Goal: Transaction & Acquisition: Purchase product/service

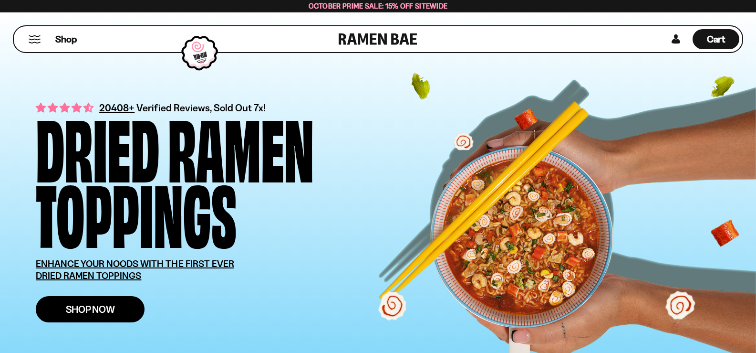
click at [90, 304] on span "Shop Now" at bounding box center [90, 309] width 49 height 10
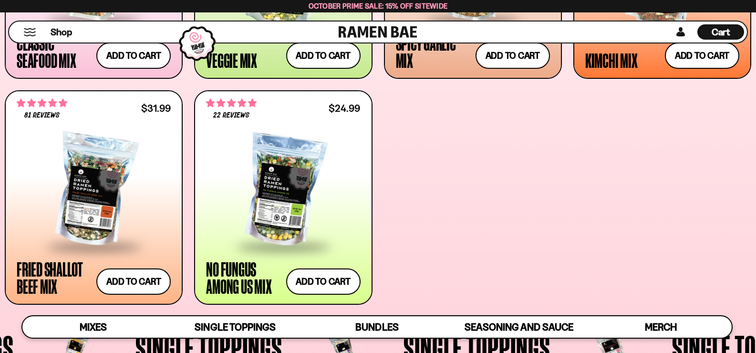
scroll to position [573, 0]
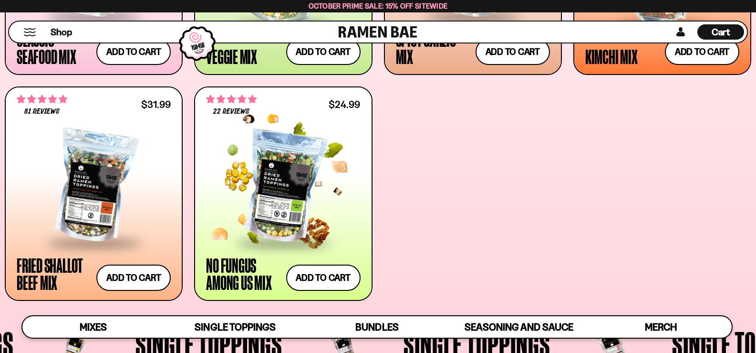
click at [285, 181] on div at bounding box center [283, 187] width 154 height 110
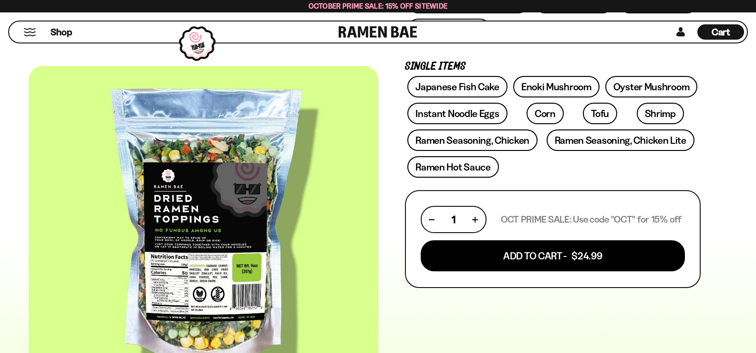
scroll to position [239, 0]
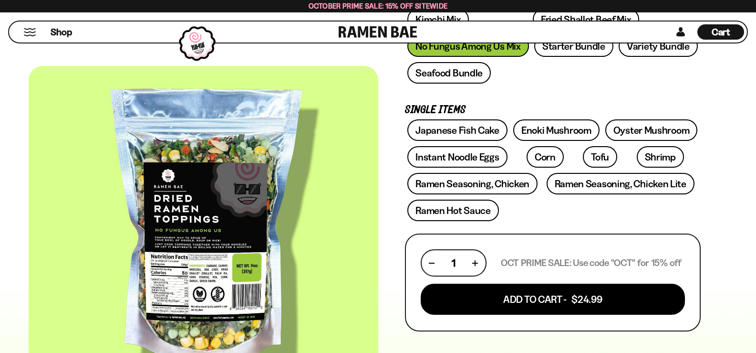
click at [335, 156] on div at bounding box center [204, 229] width 350 height 326
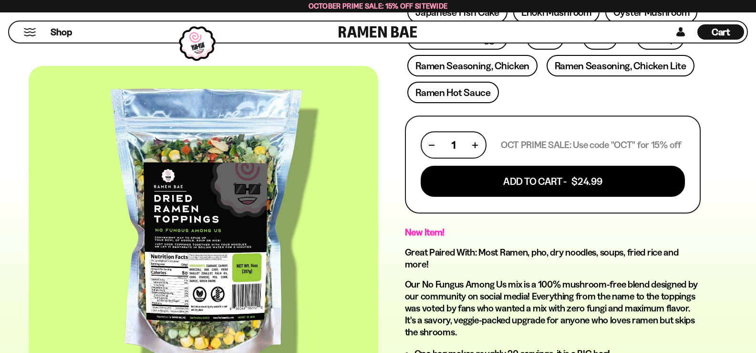
scroll to position [334, 0]
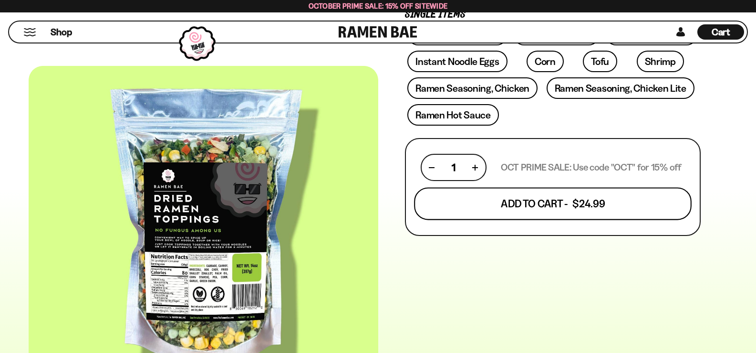
click at [546, 204] on button "Add To Cart - $24.99" at bounding box center [553, 204] width 278 height 32
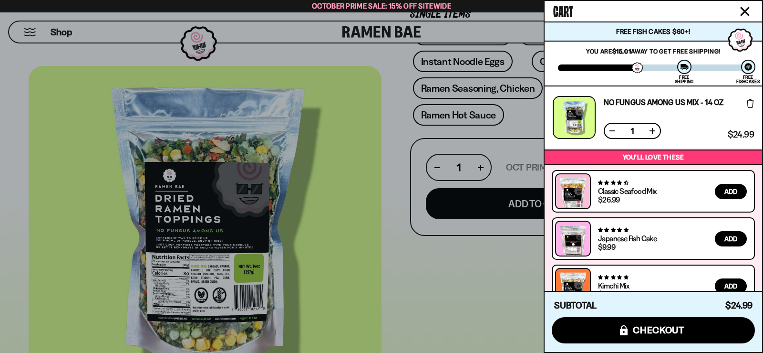
click at [746, 11] on icon "Close cart" at bounding box center [745, 11] width 9 height 9
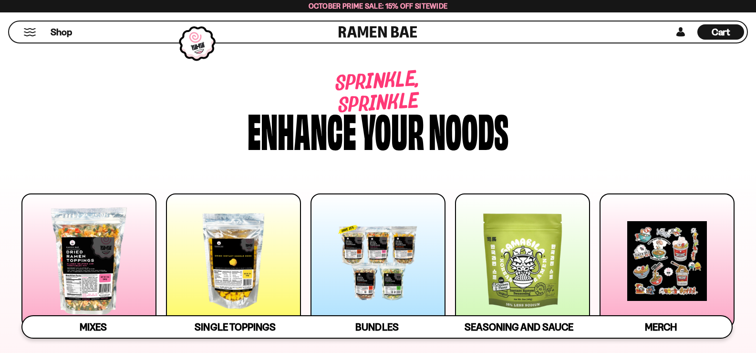
scroll to position [573, 0]
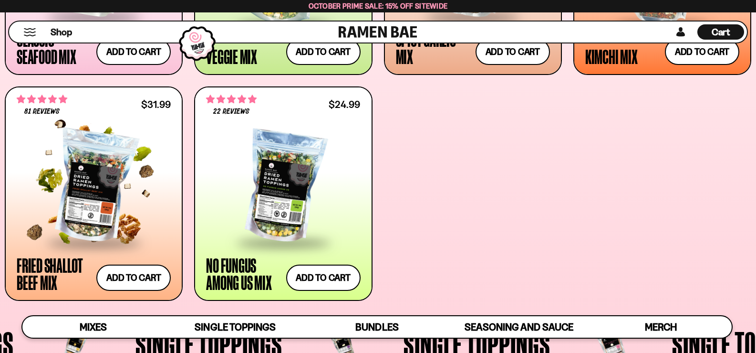
click at [81, 212] on div at bounding box center [94, 187] width 154 height 110
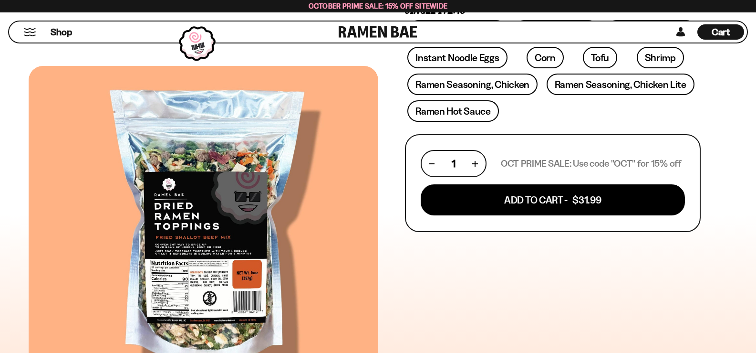
scroll to position [334, 0]
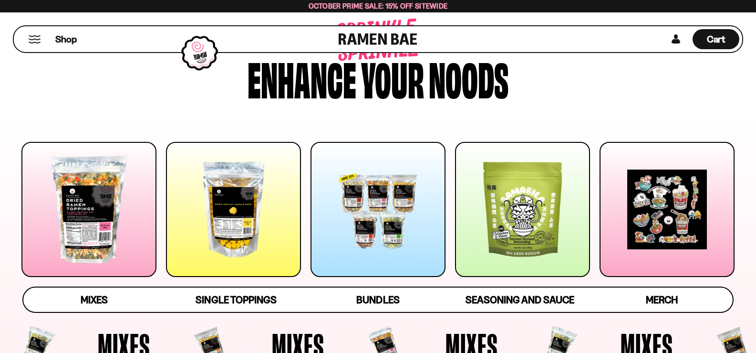
scroll to position [48, 0]
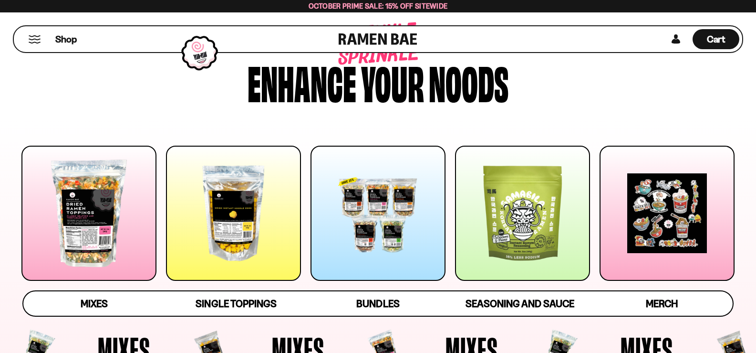
click at [236, 214] on div at bounding box center [233, 213] width 135 height 135
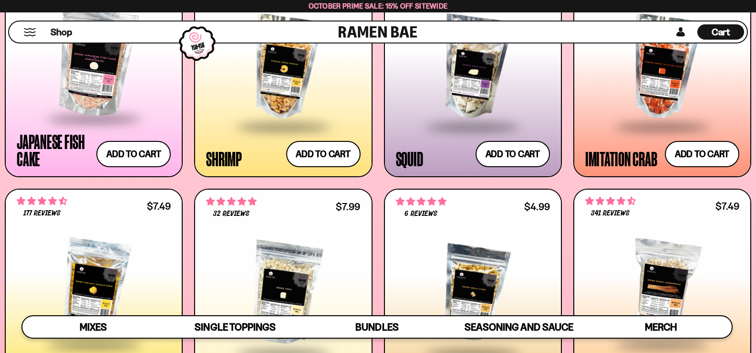
scroll to position [895, 0]
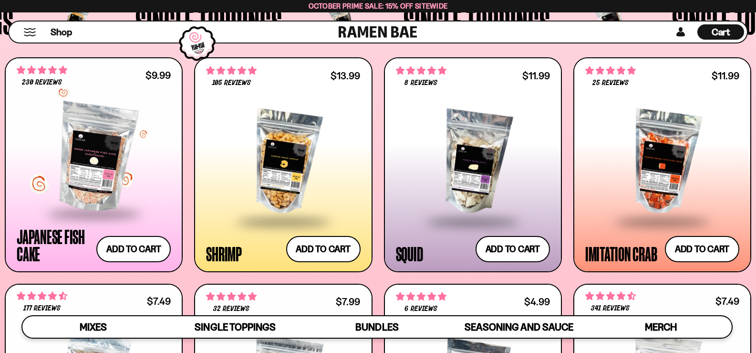
click at [96, 183] on div at bounding box center [94, 158] width 154 height 110
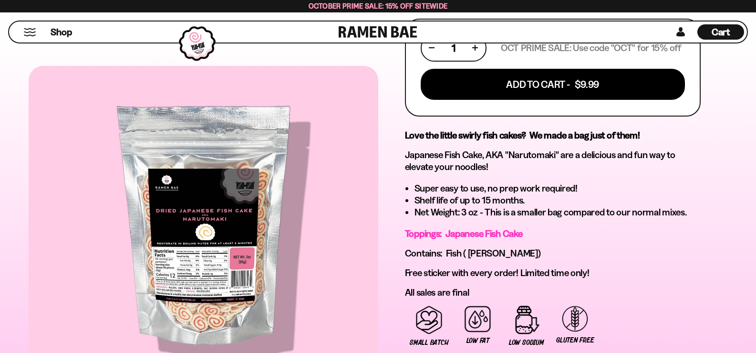
scroll to position [429, 0]
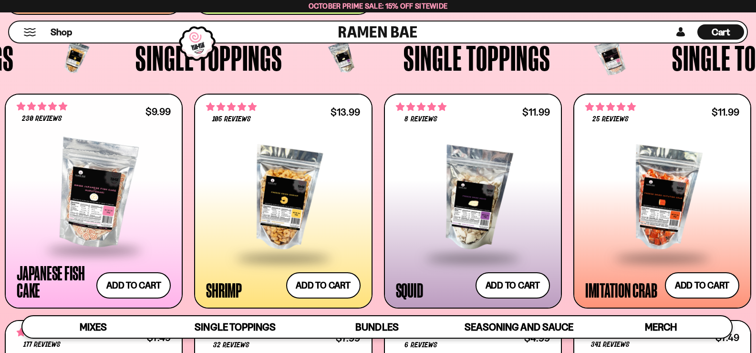
scroll to position [847, 0]
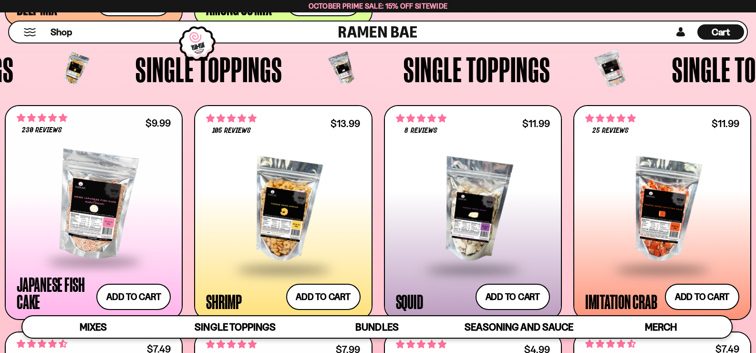
click at [285, 214] on div at bounding box center [283, 210] width 154 height 116
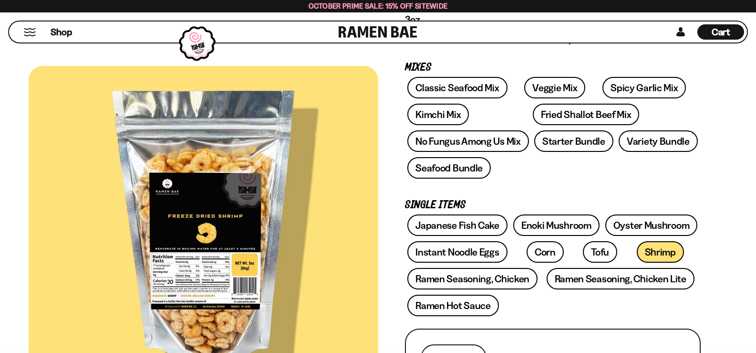
scroll to position [143, 0]
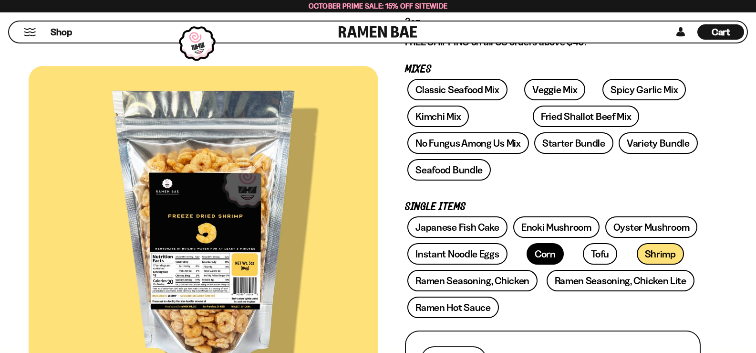
click at [535, 254] on link "Corn" at bounding box center [545, 253] width 37 height 21
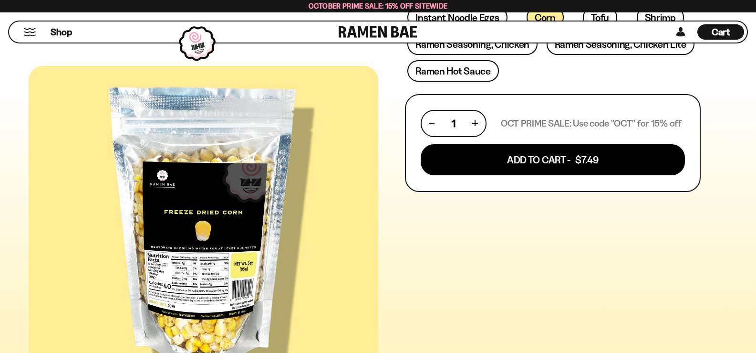
scroll to position [143, 0]
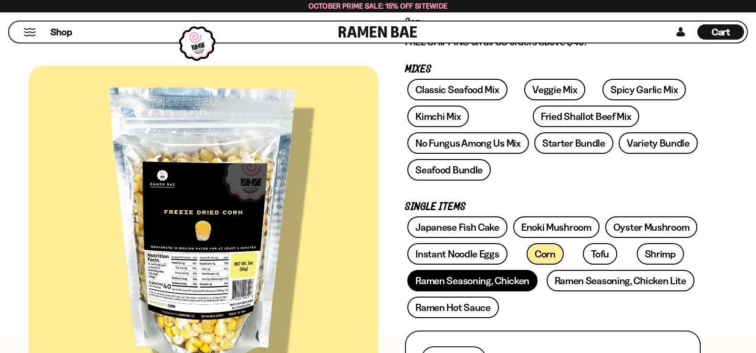
click at [487, 281] on link "Ramen Seasoning, Chicken" at bounding box center [472, 280] width 130 height 21
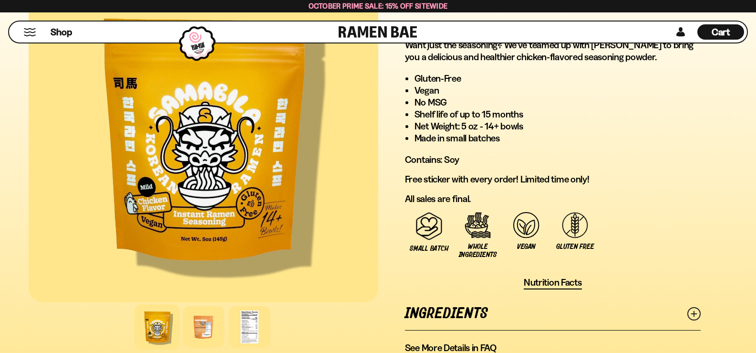
scroll to position [573, 0]
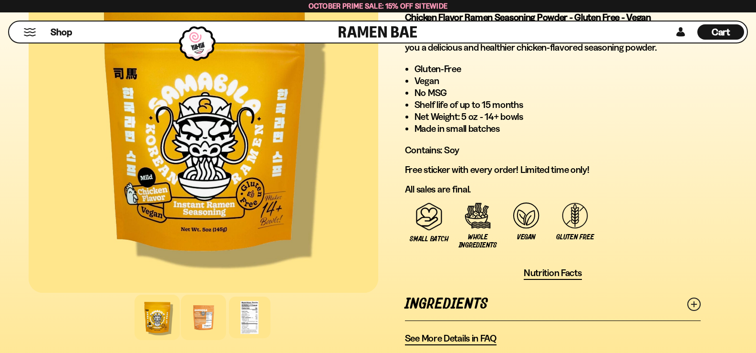
click at [201, 317] on div at bounding box center [203, 316] width 45 height 45
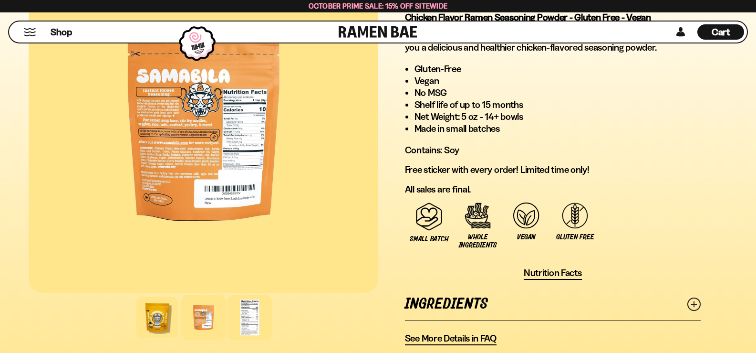
click at [249, 320] on div at bounding box center [249, 316] width 45 height 45
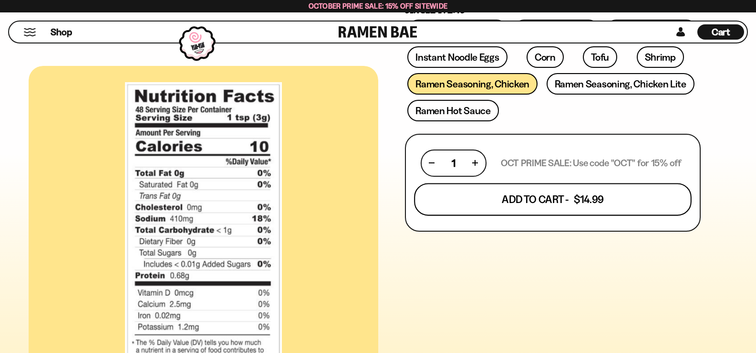
scroll to position [286, 0]
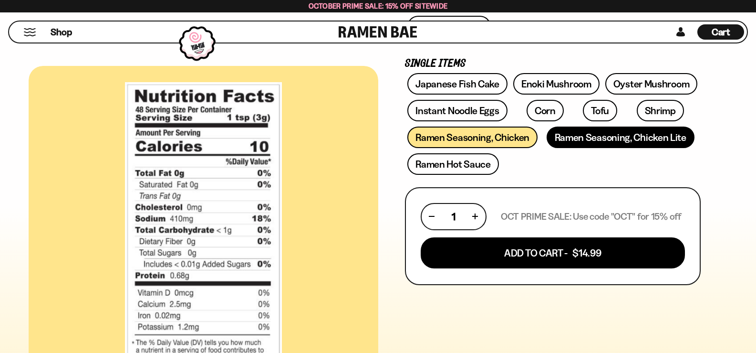
click at [616, 139] on link "Ramen Seasoning, Chicken Lite" at bounding box center [621, 136] width 148 height 21
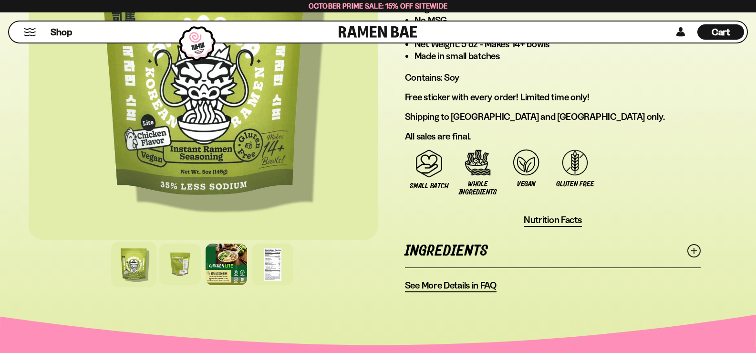
scroll to position [716, 0]
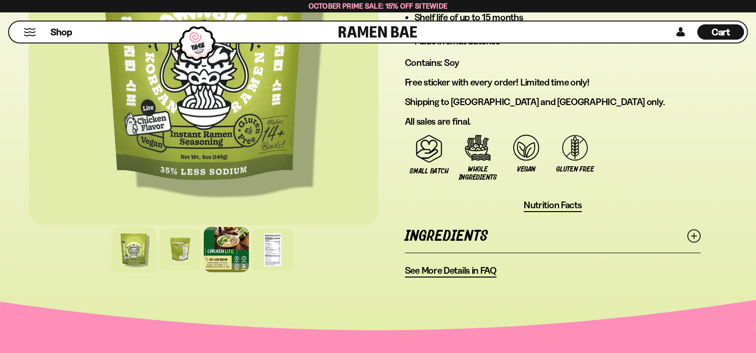
click at [230, 251] on div at bounding box center [226, 249] width 45 height 45
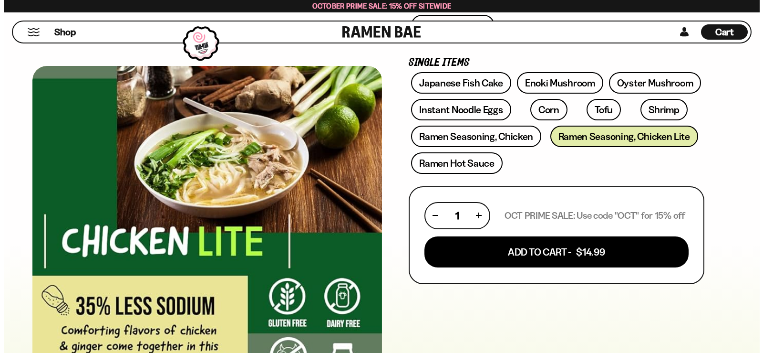
scroll to position [286, 0]
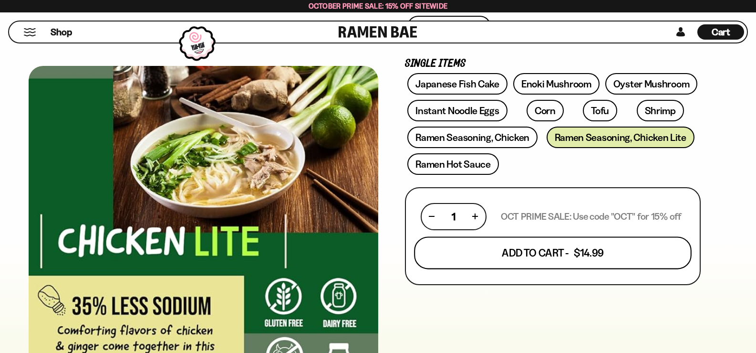
click at [553, 252] on button "Add To Cart - $14.99" at bounding box center [553, 252] width 278 height 32
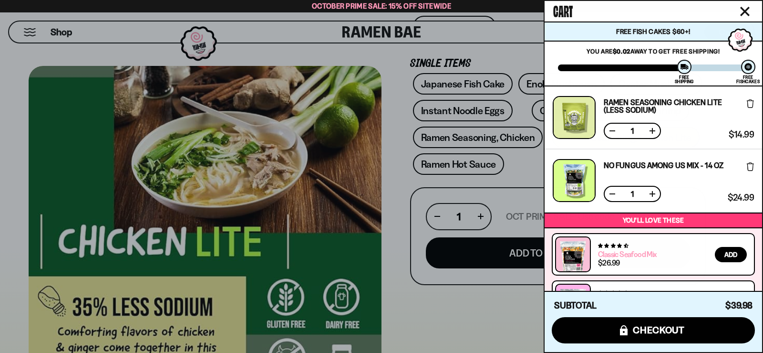
click at [626, 253] on link "Classic Seafood Mix" at bounding box center [627, 254] width 59 height 10
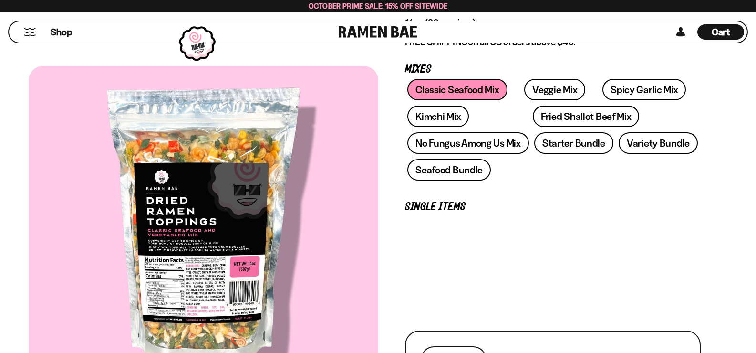
scroll to position [143, 0]
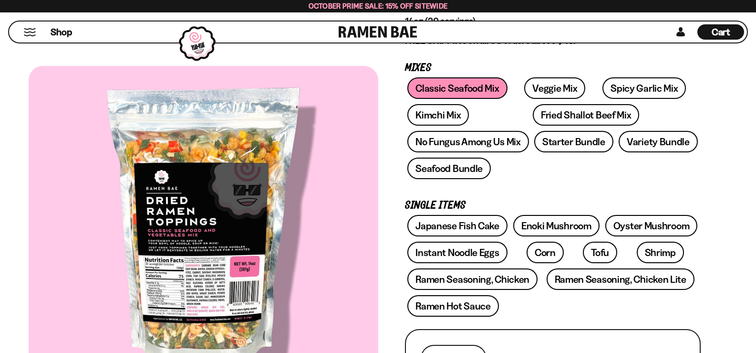
click at [216, 240] on div at bounding box center [204, 229] width 350 height 326
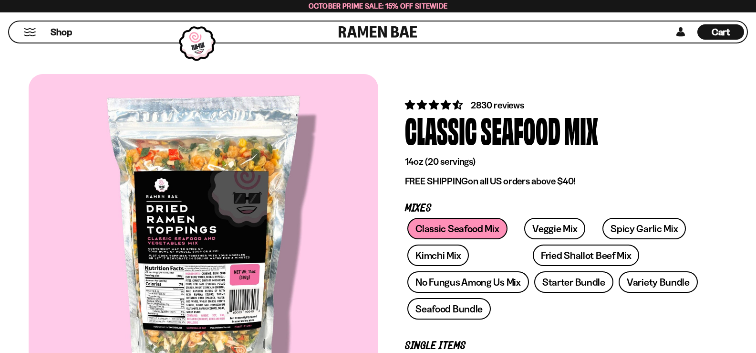
scroll to position [0, 0]
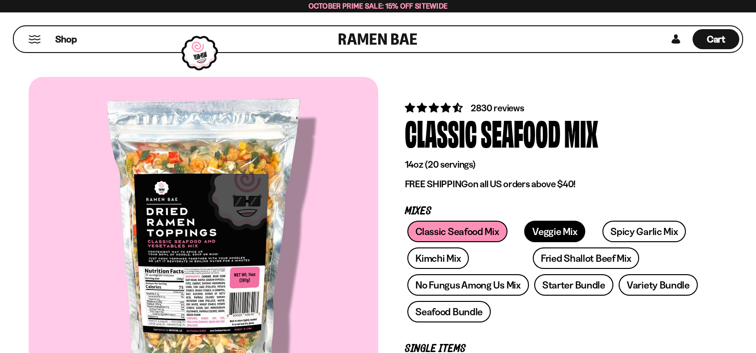
click at [545, 229] on link "Veggie Mix" at bounding box center [554, 230] width 61 height 21
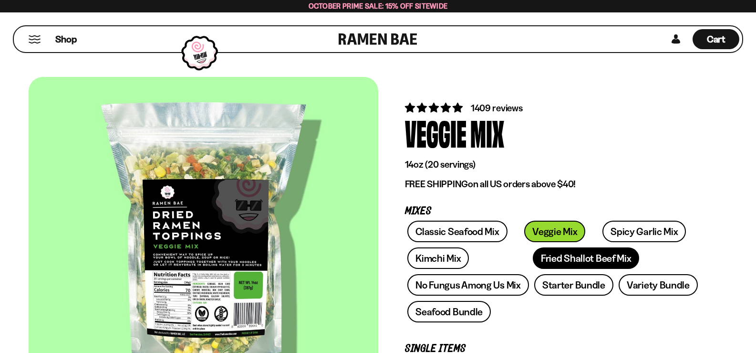
click at [533, 259] on link "Fried Shallot Beef Mix" at bounding box center [586, 257] width 106 height 21
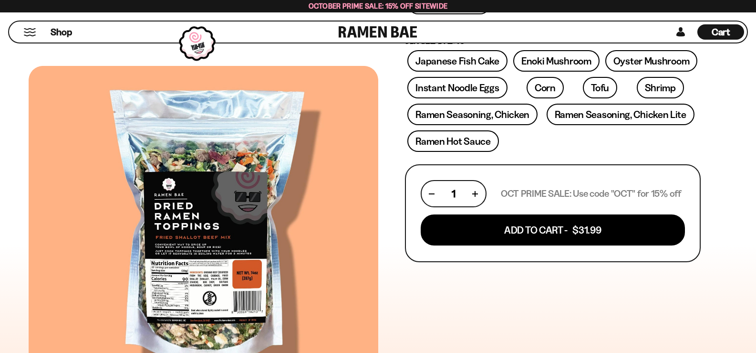
scroll to position [239, 0]
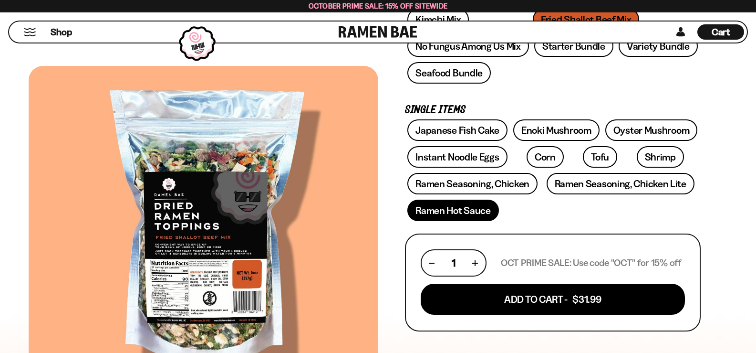
click at [444, 212] on link "Ramen Hot Sauce" at bounding box center [453, 209] width 92 height 21
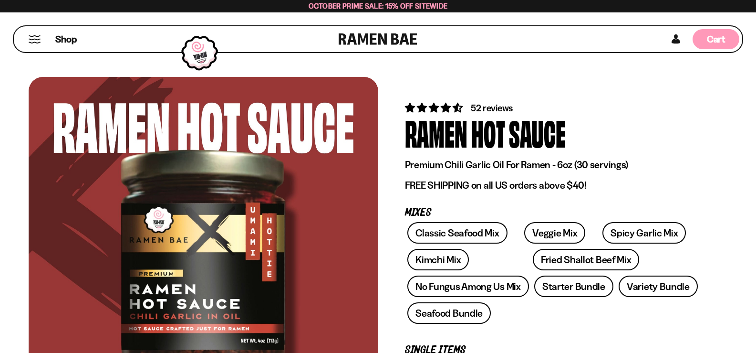
click at [707, 41] on span "Cart" at bounding box center [716, 38] width 19 height 11
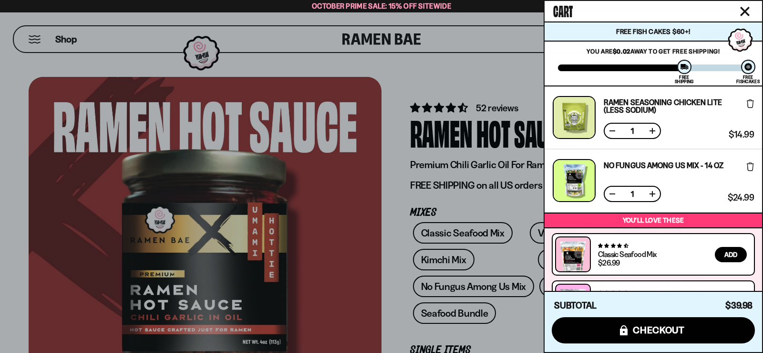
click at [517, 67] on div at bounding box center [381, 176] width 763 height 353
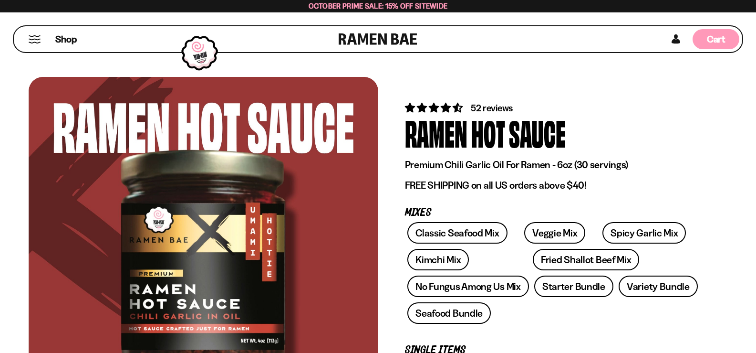
click at [717, 38] on span "Cart" at bounding box center [716, 38] width 19 height 11
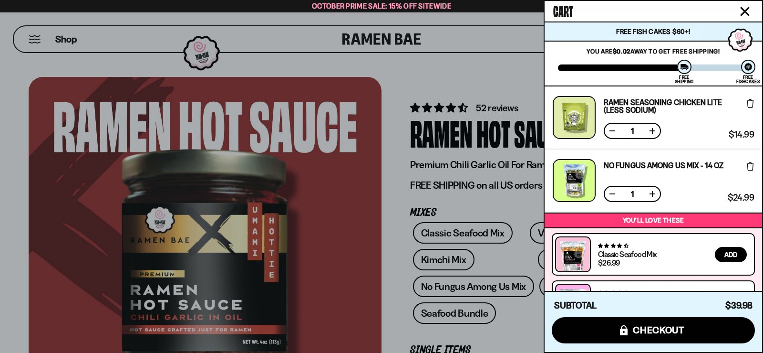
click at [494, 83] on div at bounding box center [381, 176] width 763 height 353
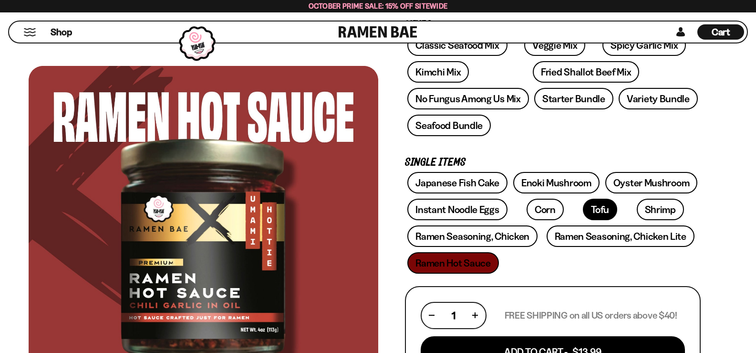
scroll to position [191, 0]
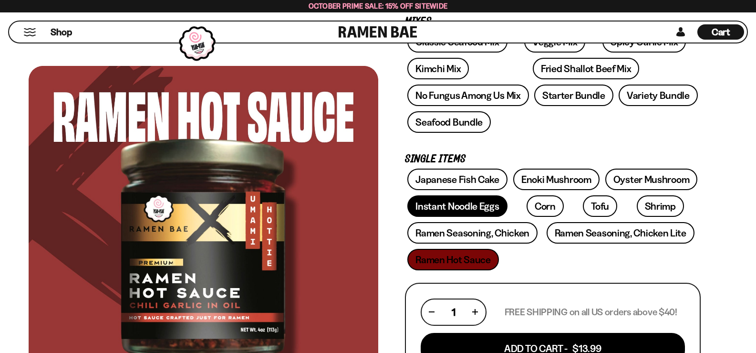
click at [445, 209] on link "Instant Noodle Eggs" at bounding box center [457, 205] width 100 height 21
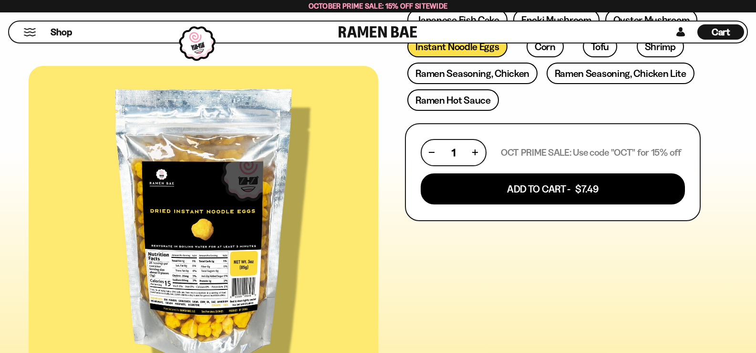
scroll to position [143, 0]
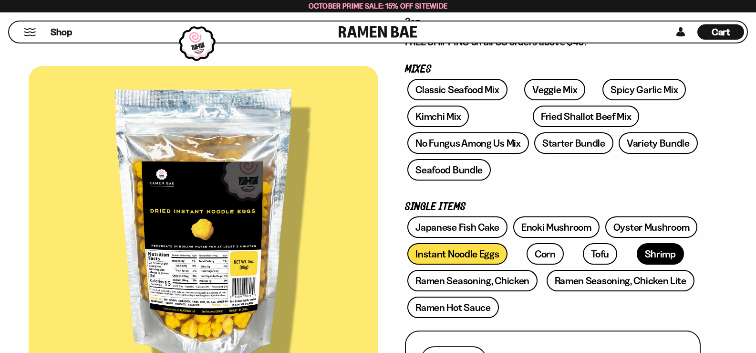
click at [637, 251] on link "Shrimp" at bounding box center [660, 253] width 47 height 21
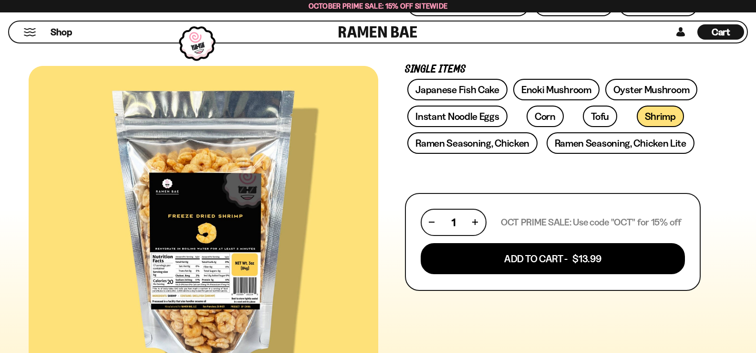
scroll to position [334, 0]
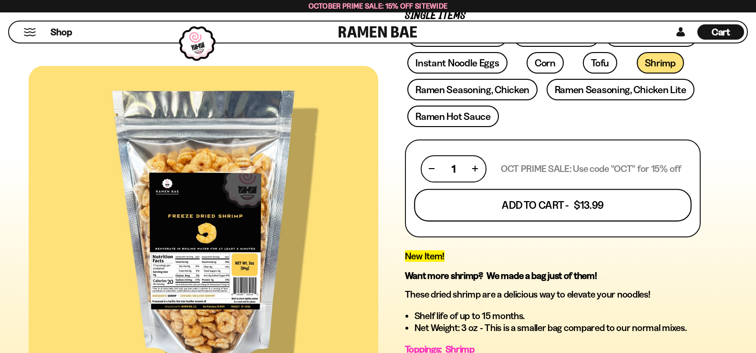
click at [555, 205] on button "Add To Cart - $13.99" at bounding box center [553, 204] width 278 height 32
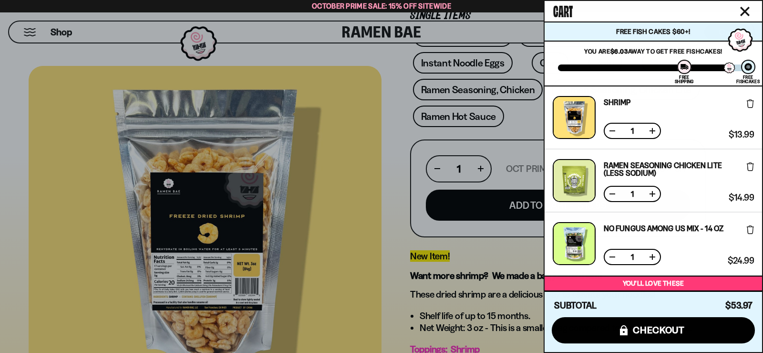
click at [468, 62] on div at bounding box center [381, 176] width 763 height 353
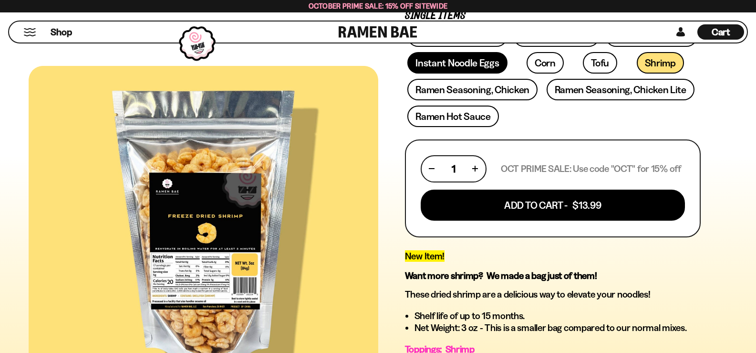
click at [477, 63] on link "Instant Noodle Eggs" at bounding box center [457, 62] width 100 height 21
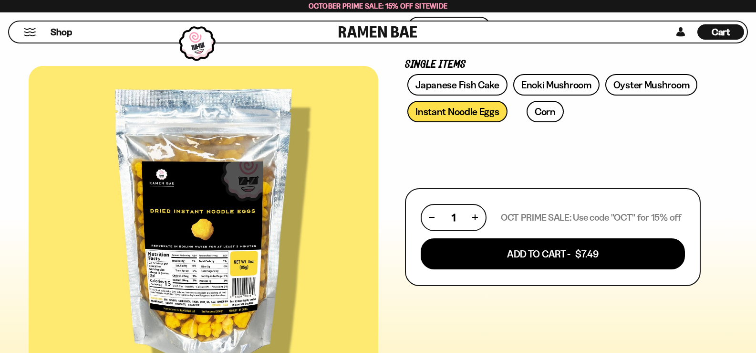
scroll to position [286, 0]
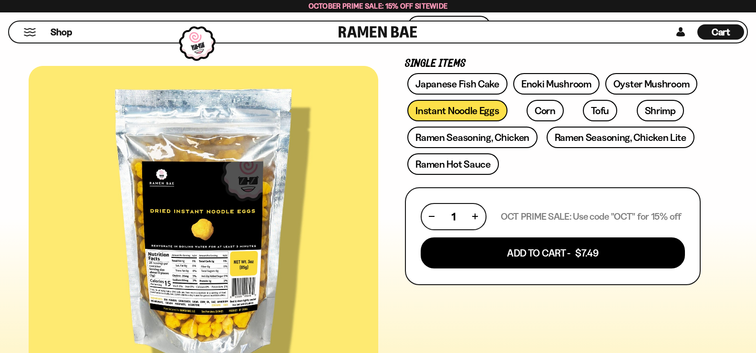
click at [722, 26] on div "Cart D0381C2F-513E-4F90-8A41-6F0A75DCBAAA" at bounding box center [721, 32] width 19 height 13
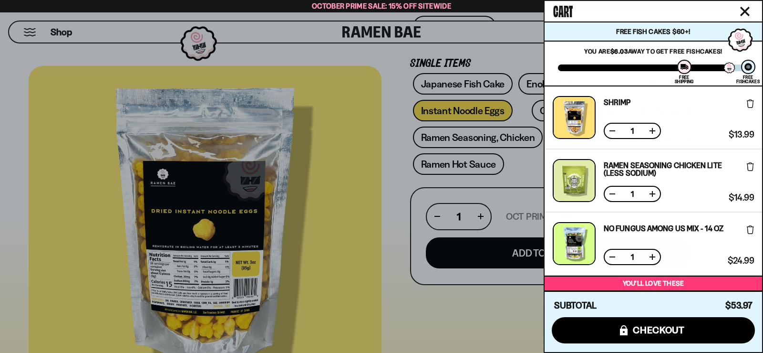
click at [505, 55] on div at bounding box center [381, 176] width 763 height 353
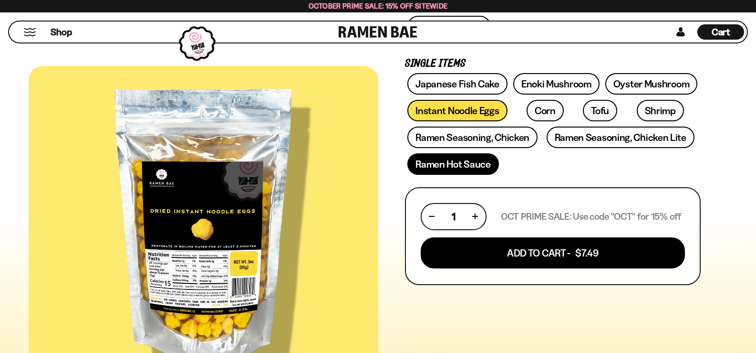
click at [453, 163] on link "Ramen Hot Sauce" at bounding box center [453, 163] width 92 height 21
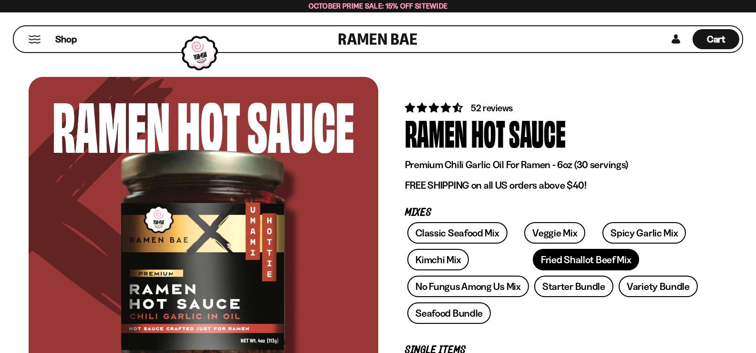
click at [533, 259] on link "Fried Shallot Beef Mix" at bounding box center [586, 259] width 106 height 21
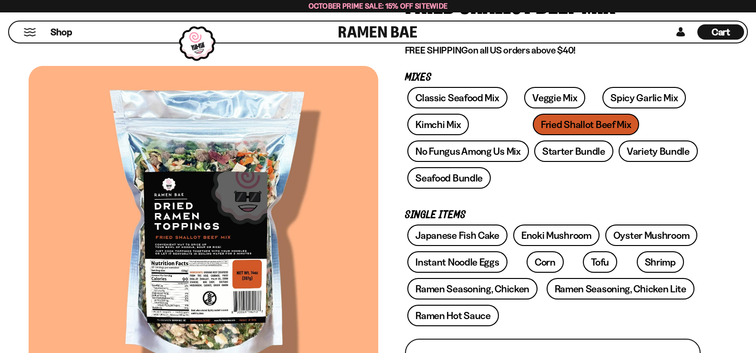
scroll to position [143, 0]
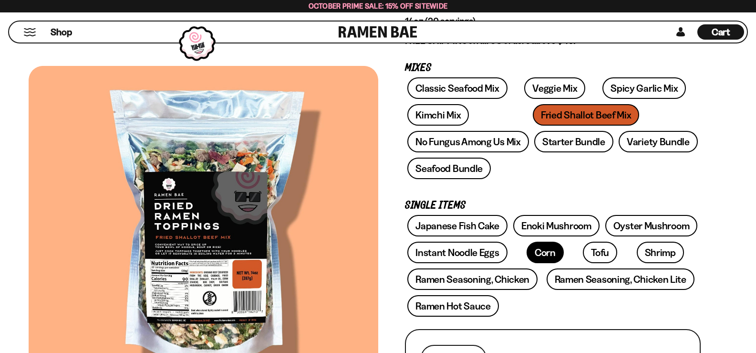
click at [532, 251] on link "Corn" at bounding box center [545, 251] width 37 height 21
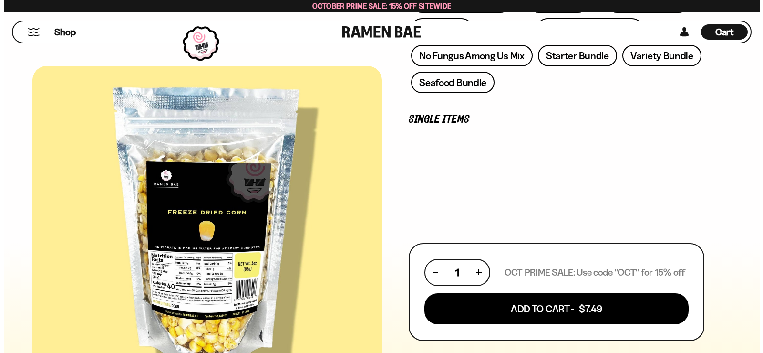
scroll to position [239, 0]
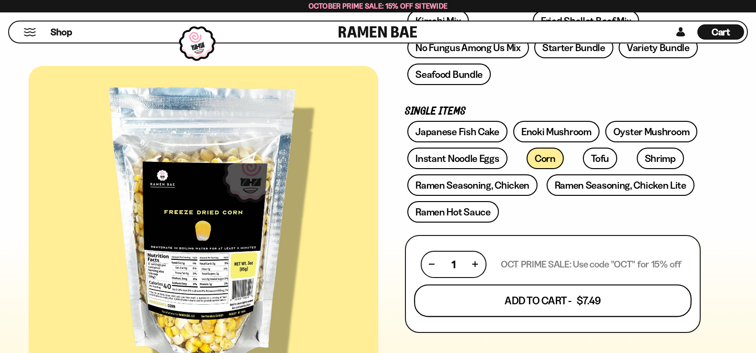
click at [543, 295] on button "Add To Cart - $7.49" at bounding box center [553, 300] width 278 height 32
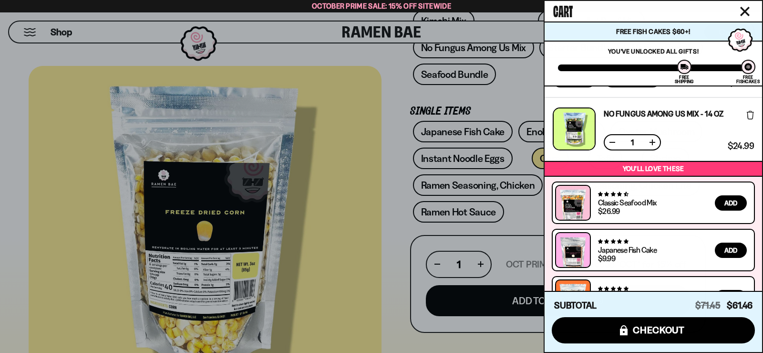
scroll to position [275, 0]
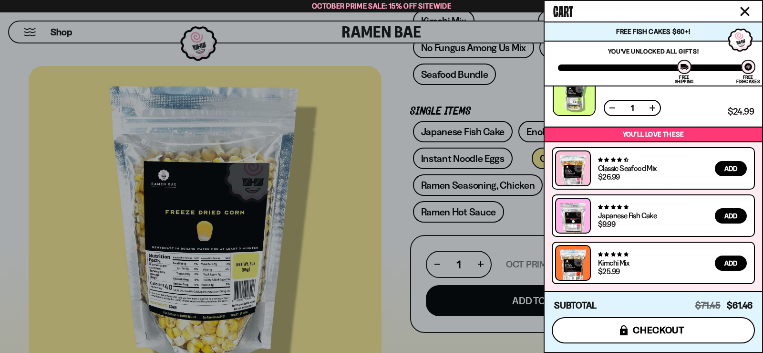
click at [654, 330] on span "checkout" at bounding box center [659, 329] width 52 height 10
